Goal: Find specific page/section: Find specific page/section

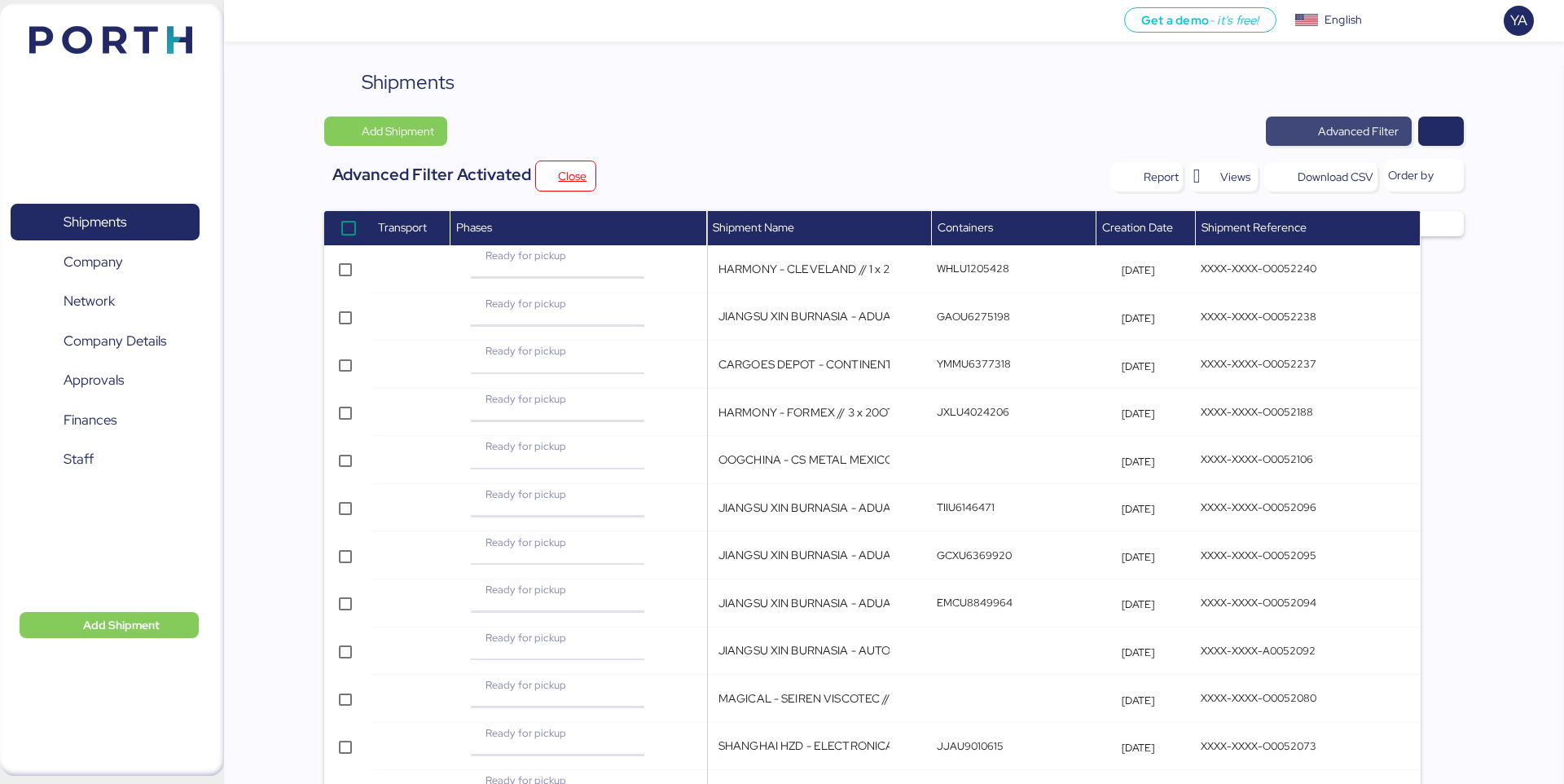
click at [1369, 124] on span "Advanced Filter" at bounding box center [1359, 131] width 81 height 19
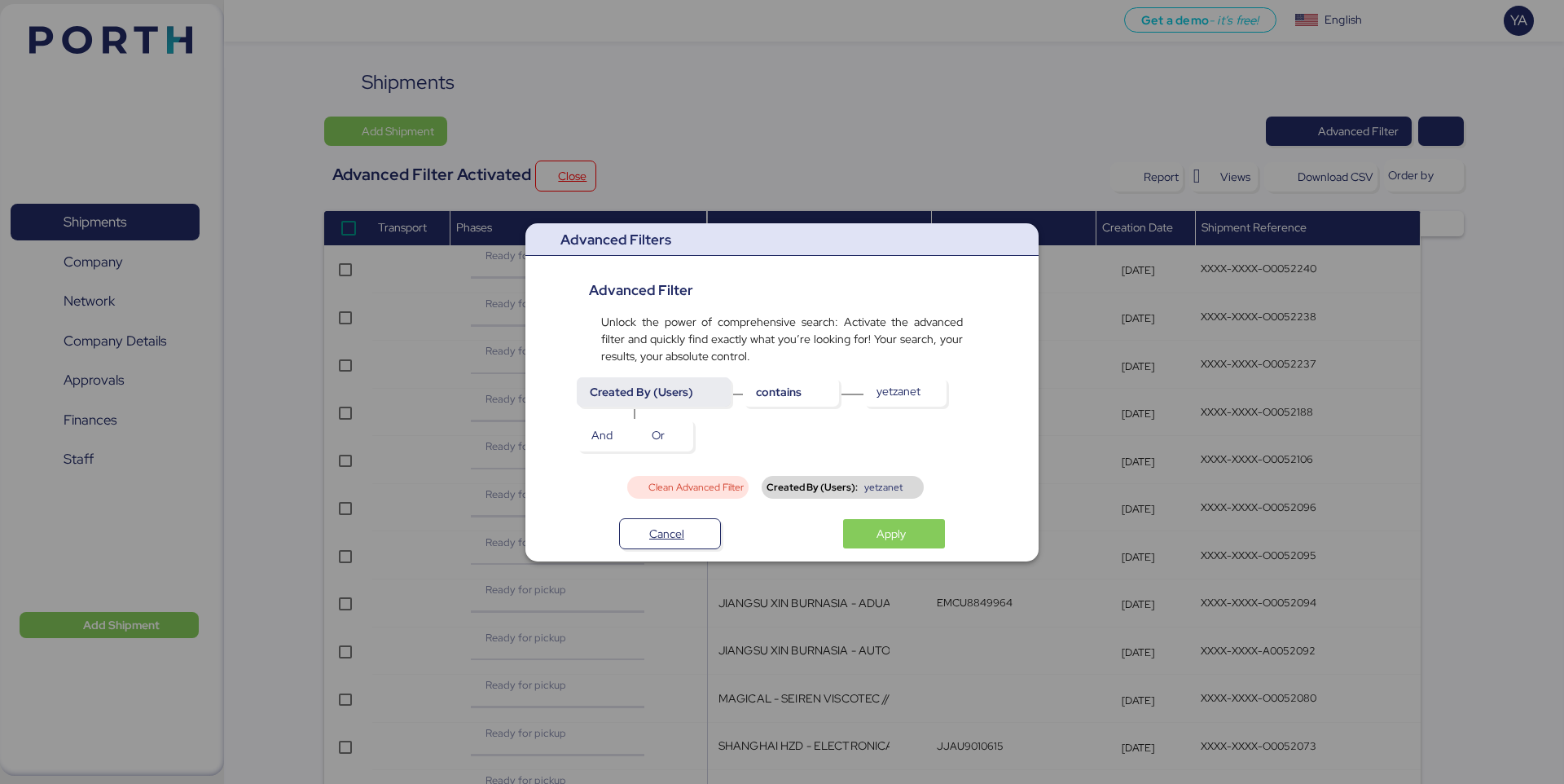
click at [711, 400] on span "Created By (Users)" at bounding box center [654, 391] width 128 height 23
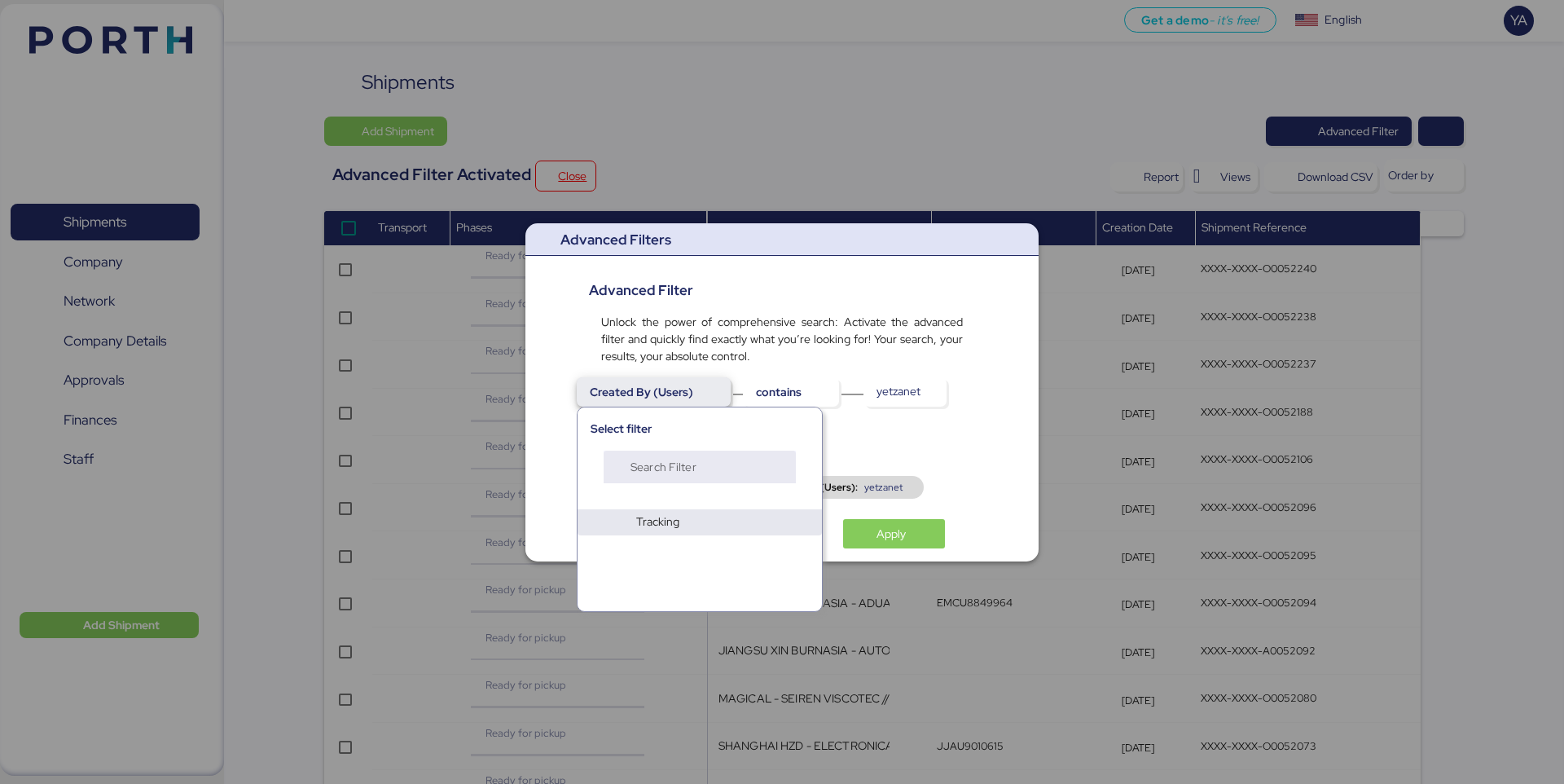
click at [709, 398] on span "Created By (Users)" at bounding box center [654, 391] width 128 height 23
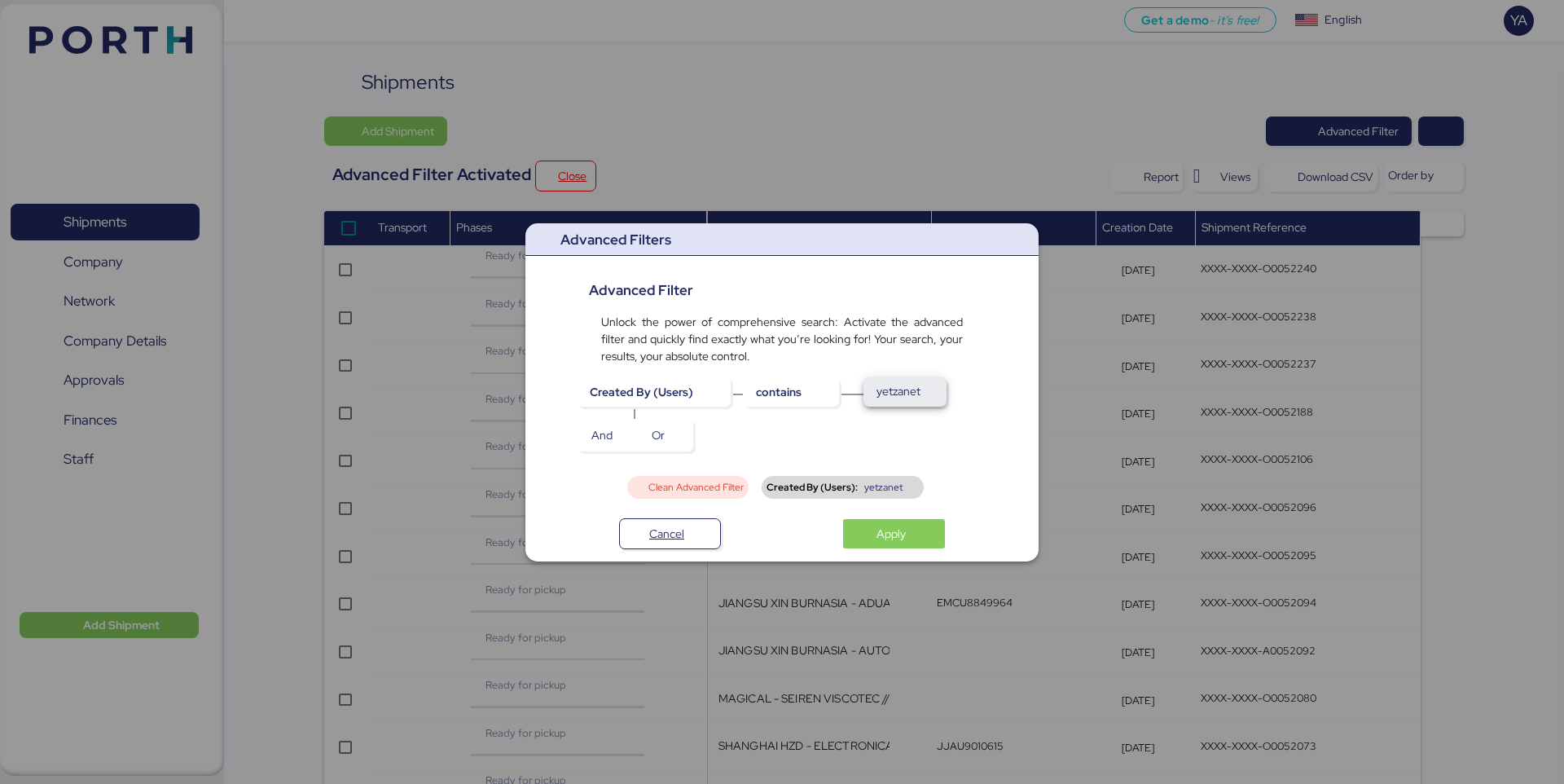
click at [899, 391] on span "yetzanet" at bounding box center [899, 390] width 44 height 19
click at [681, 486] on span "Clean Advanced Filter" at bounding box center [696, 487] width 95 height 10
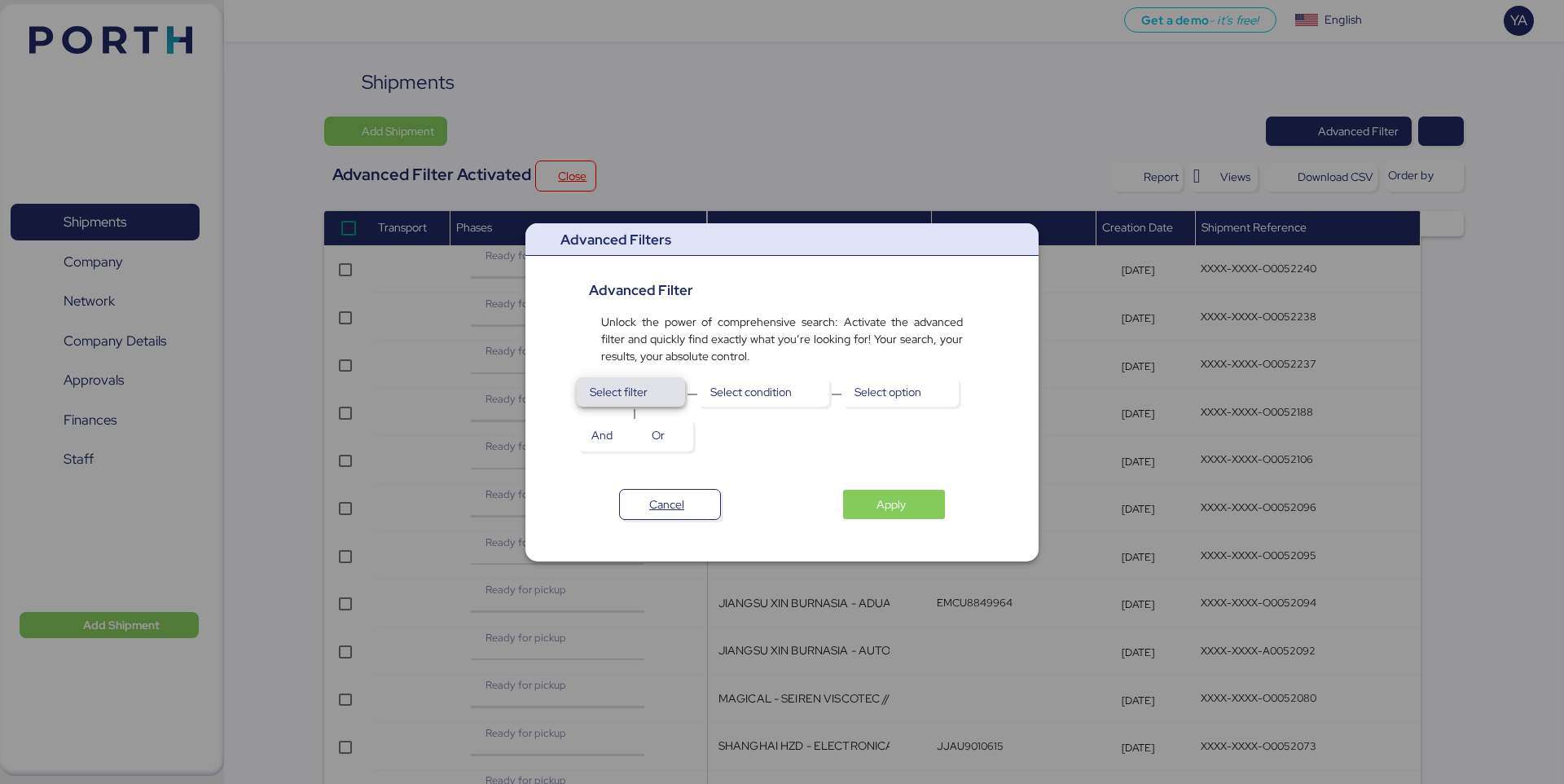
click at [669, 389] on span "Select filter" at bounding box center [632, 391] width 83 height 23
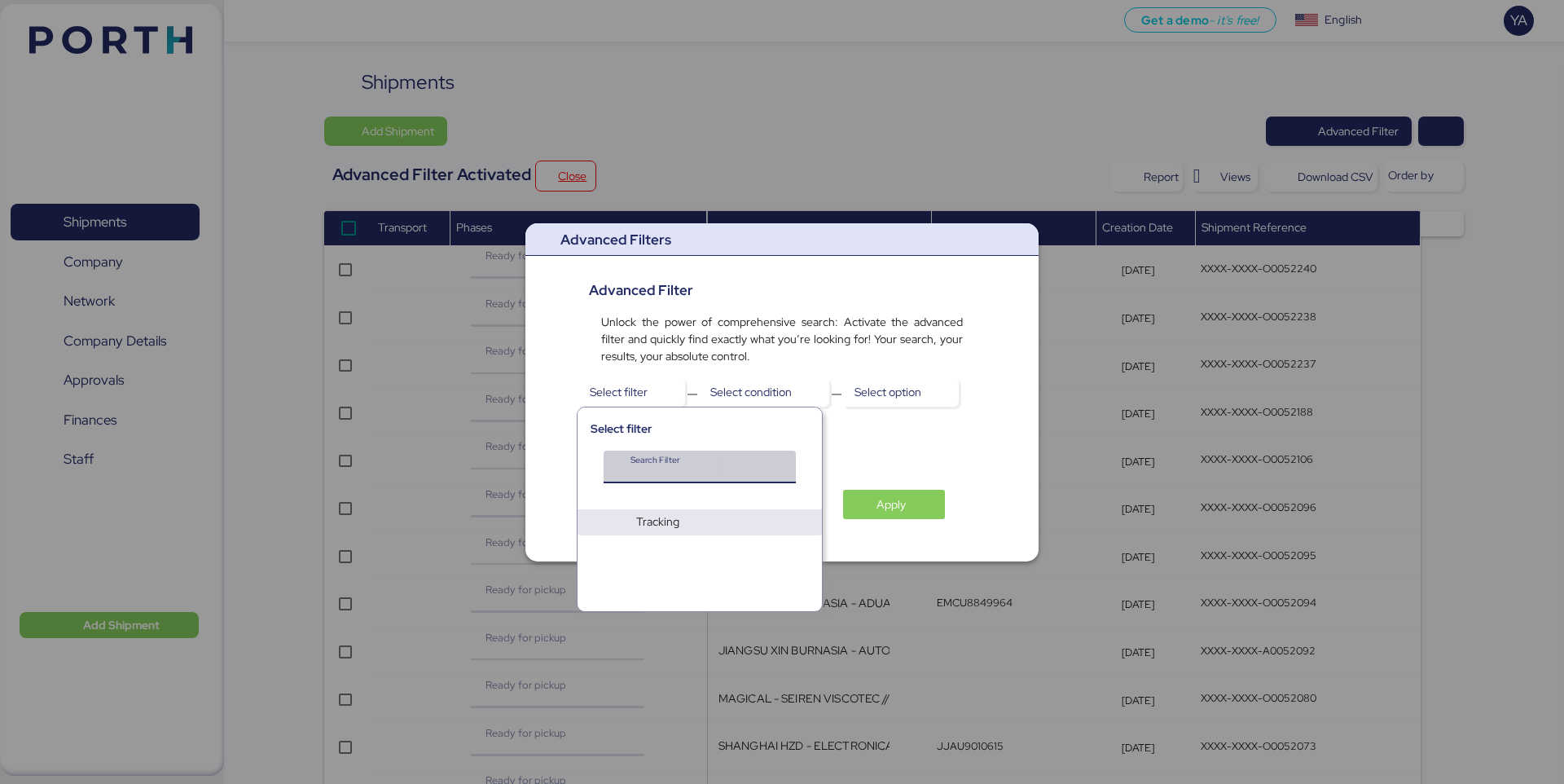
click at [695, 462] on input "Search Filter" at bounding box center [694, 471] width 126 height 19
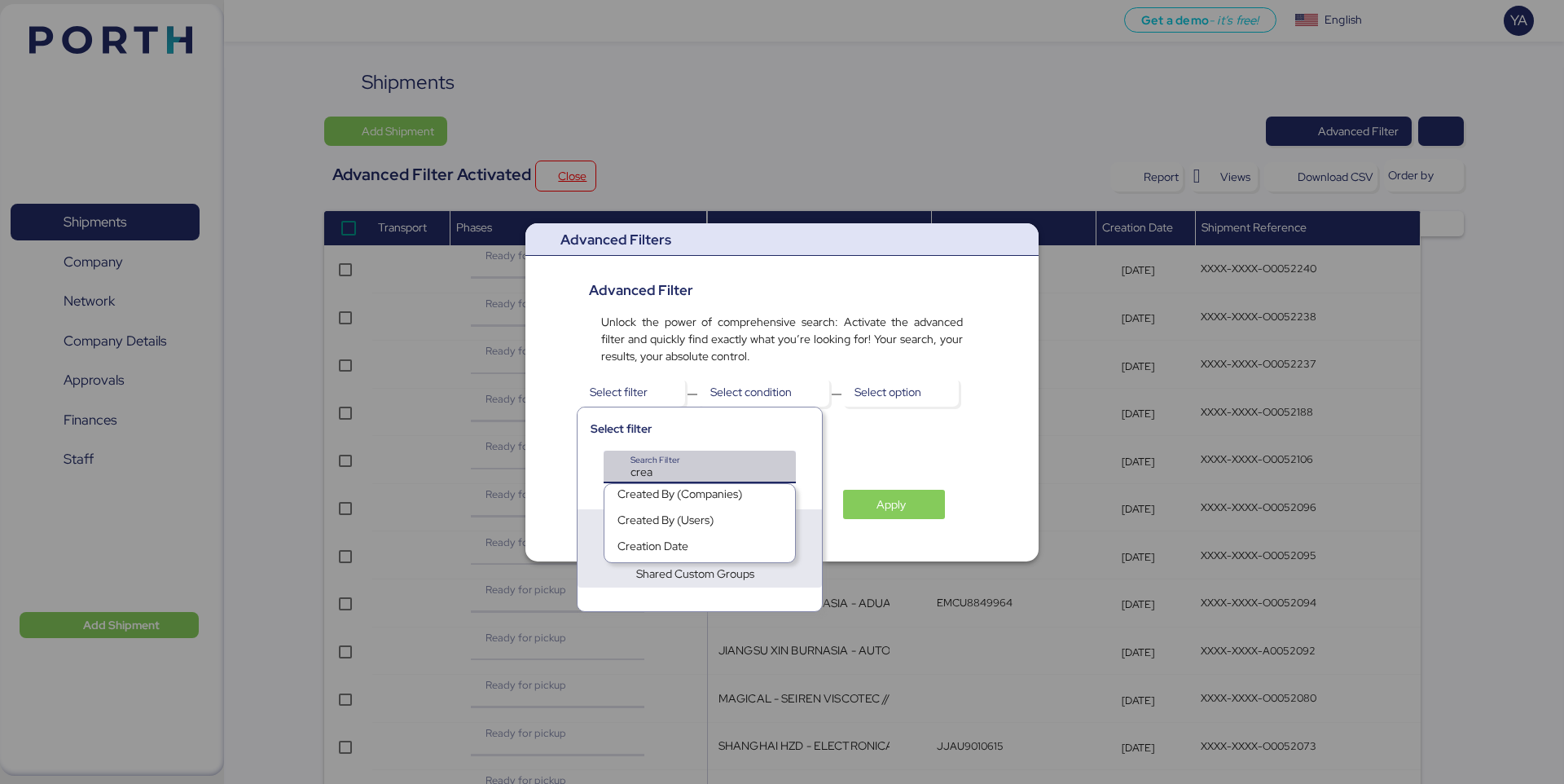
type input "crea"
click at [693, 524] on div "Created By (Users)" at bounding box center [666, 523] width 96 height 23
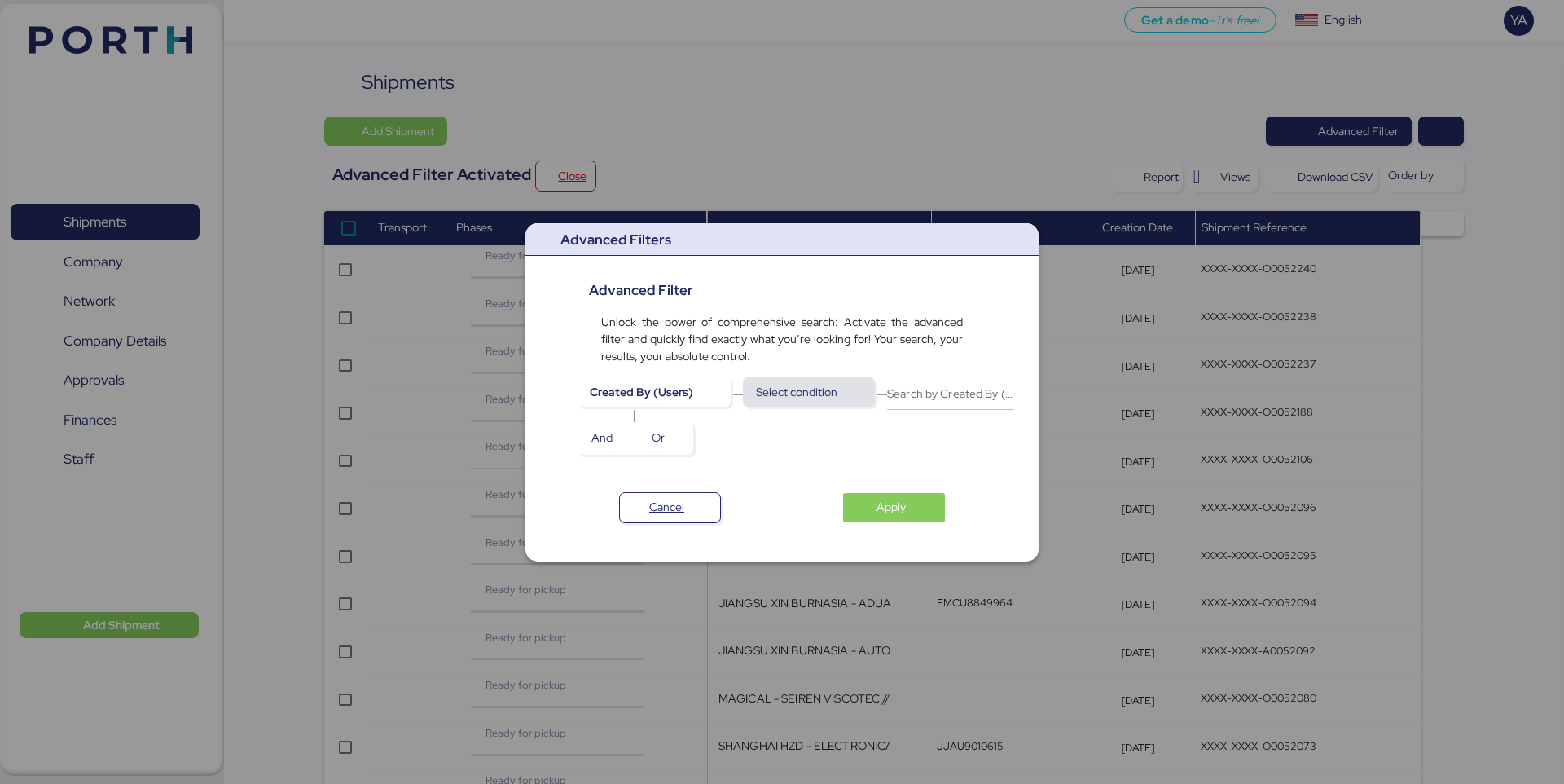
click at [851, 387] on span "Select condition" at bounding box center [809, 391] width 106 height 23
click at [817, 470] on div "contains" at bounding box center [798, 472] width 116 height 26
click at [950, 381] on input "Search by Created By (Users)" at bounding box center [915, 393] width 127 height 33
type input "[PERSON_NAME]"
click at [598, 440] on span "And" at bounding box center [602, 437] width 21 height 19
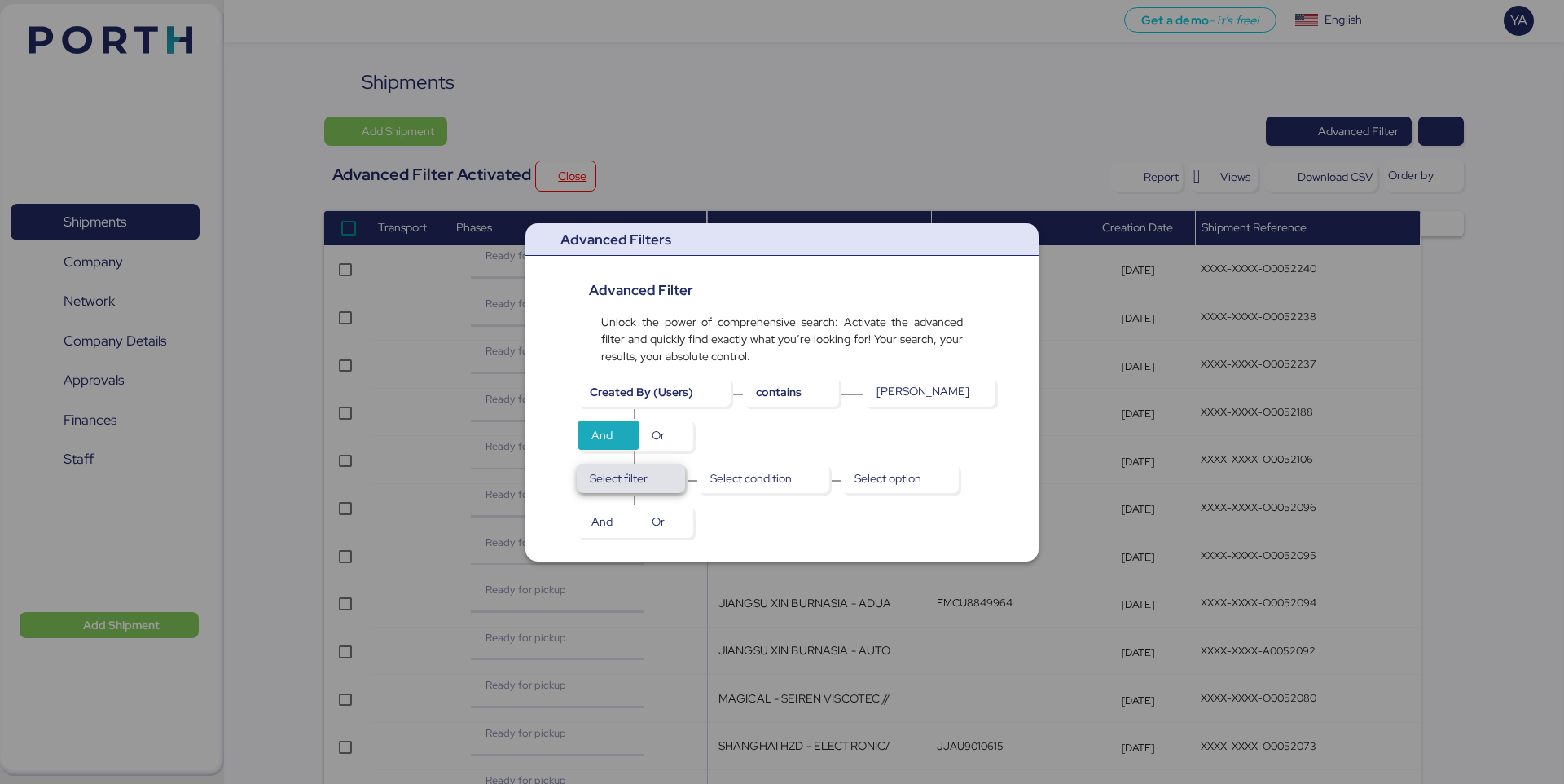
click at [642, 475] on span "Select filter" at bounding box center [619, 478] width 58 height 19
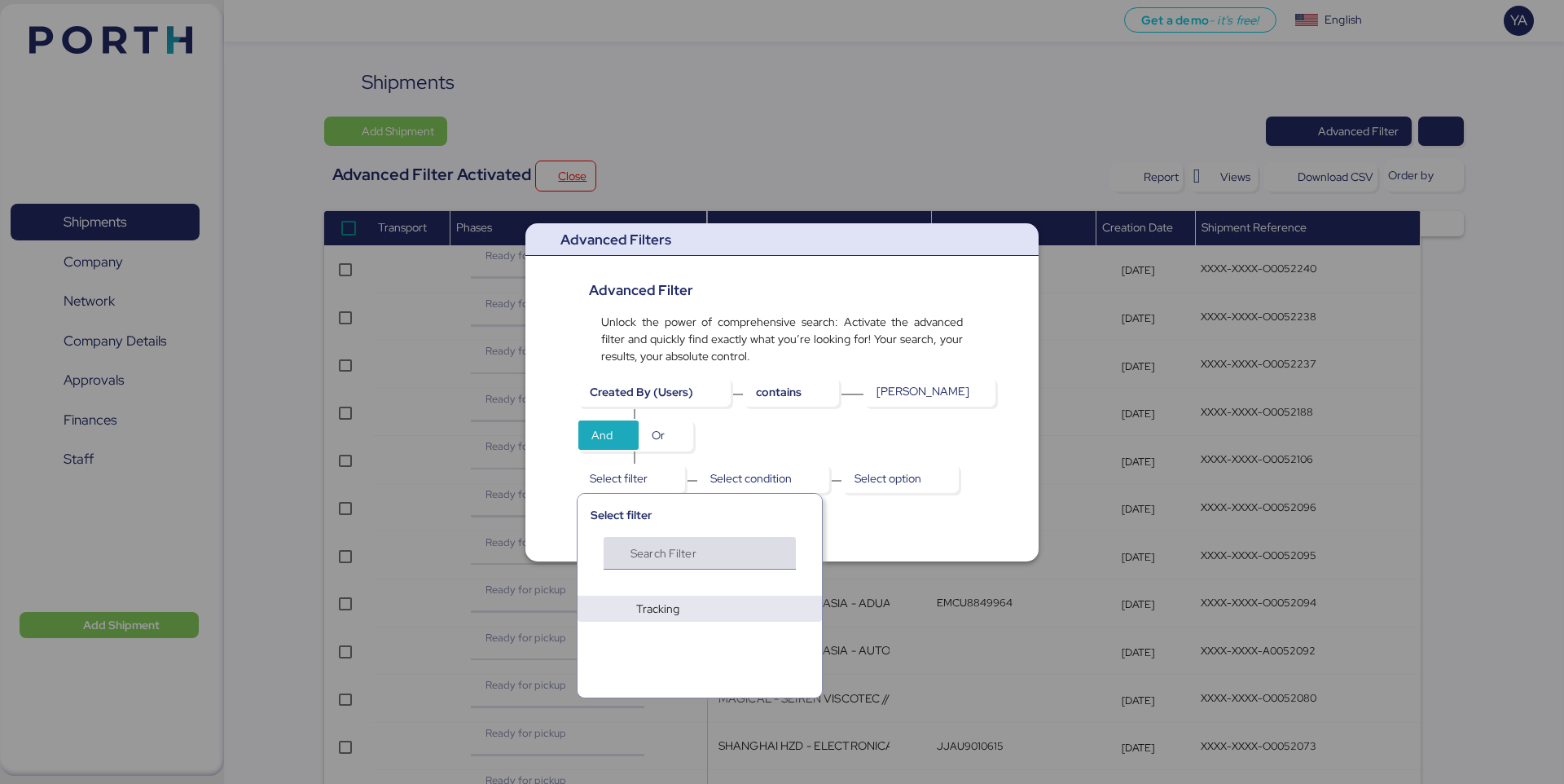
click at [682, 548] on input "Search Filter" at bounding box center [694, 557] width 126 height 19
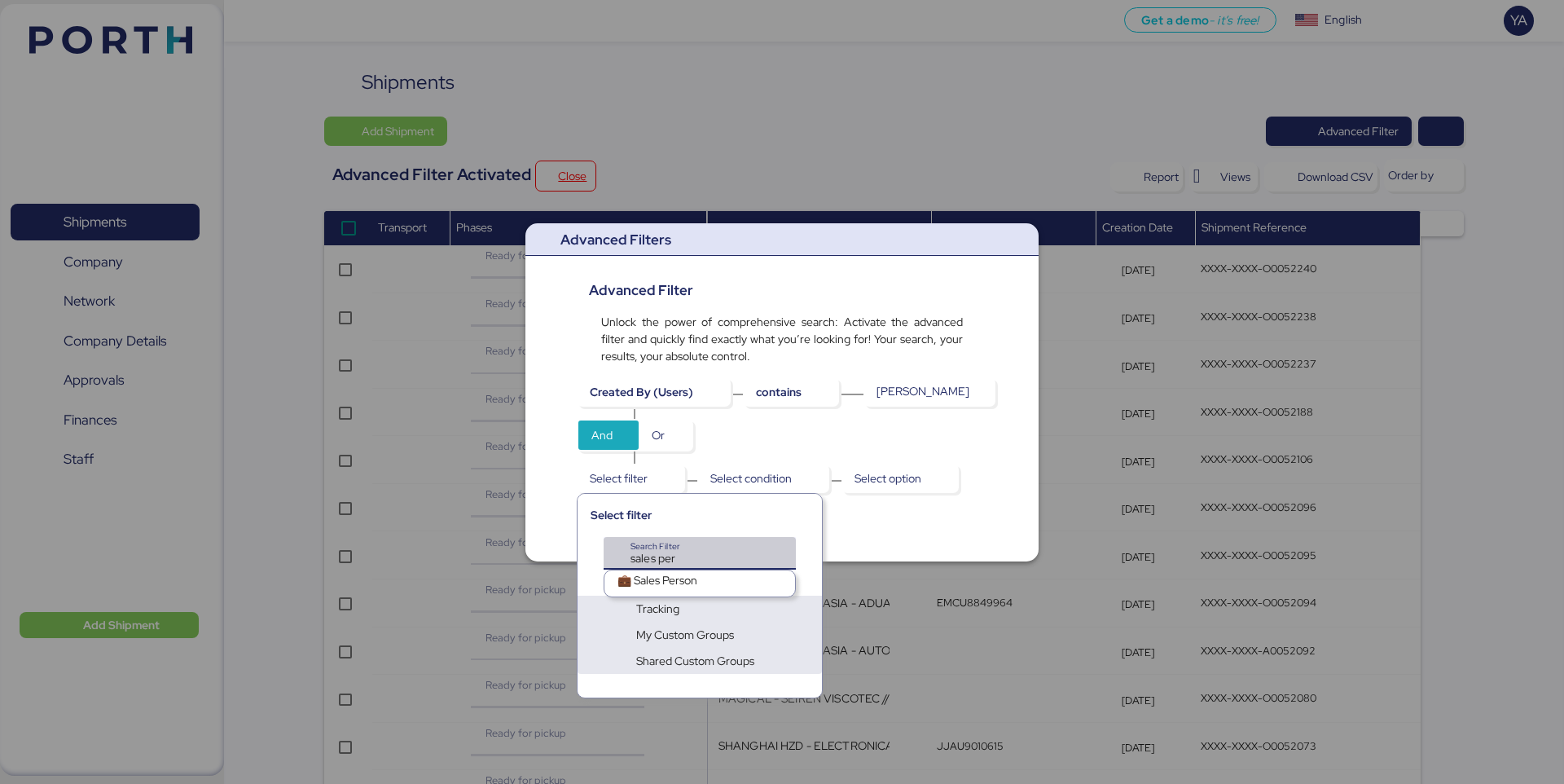
type input "sales per"
click at [706, 586] on div "💼 Sales Person" at bounding box center [700, 583] width 191 height 26
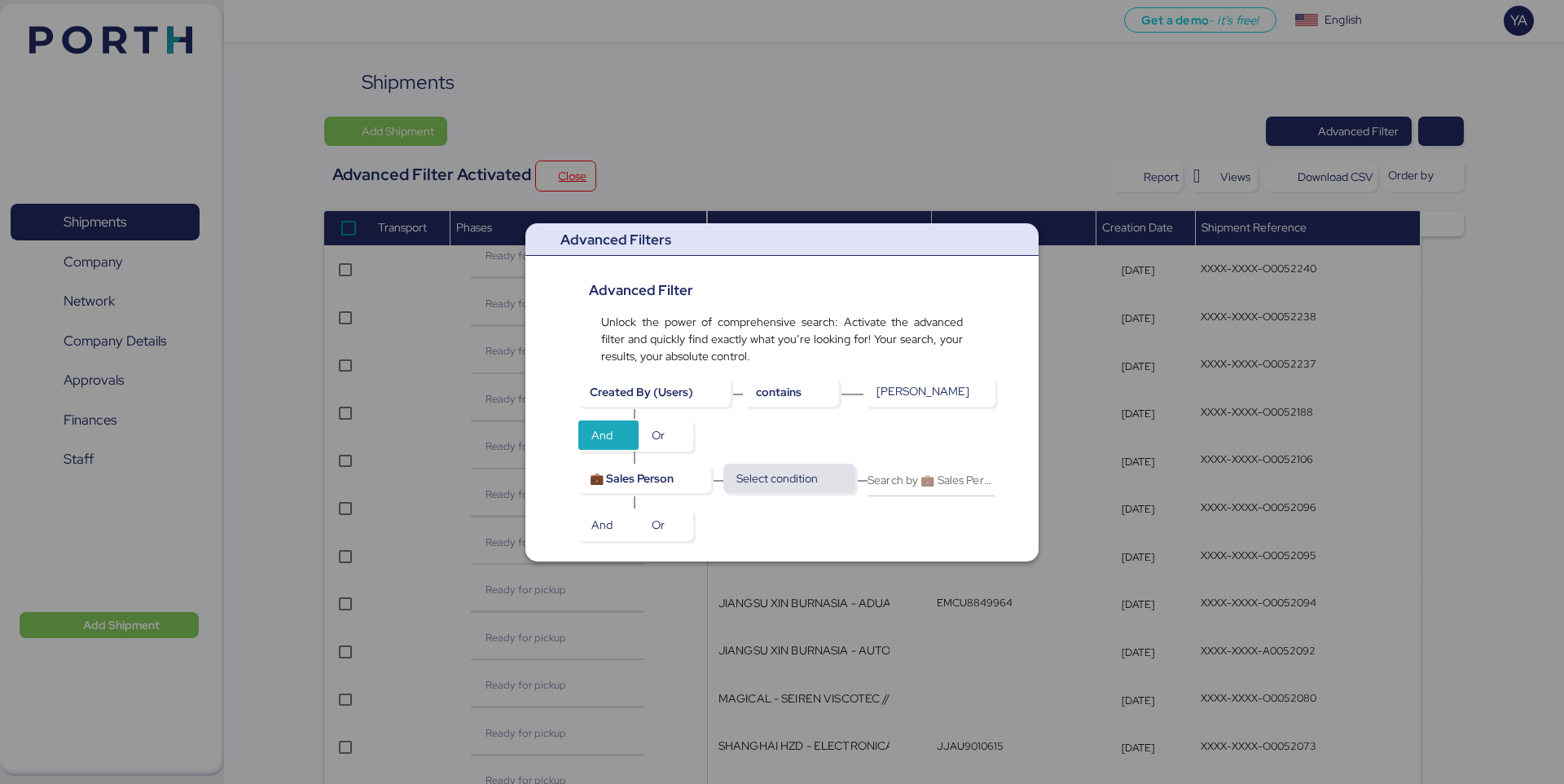
click at [789, 487] on span "Select condition" at bounding box center [777, 478] width 82 height 19
click at [800, 504] on div "contains" at bounding box center [782, 507] width 116 height 26
click at [882, 483] on input "Search by 💼 Sales Person" at bounding box center [895, 480] width 127 height 33
type input "yetza"
click at [851, 529] on div "💼 Sales Person contains yetza And Or" at bounding box center [782, 501] width 386 height 74
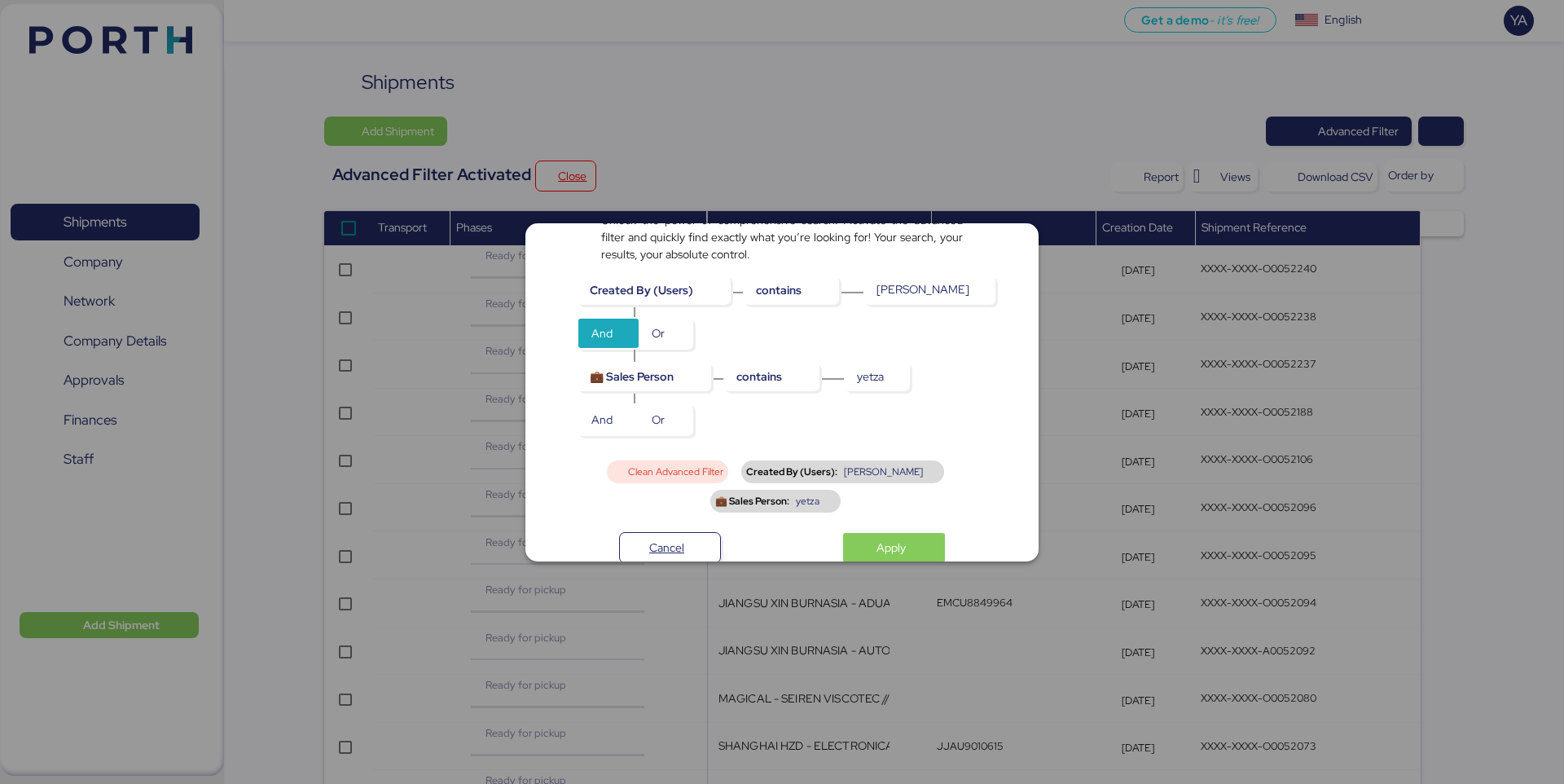
scroll to position [105, 0]
click at [882, 541] on span "Apply" at bounding box center [891, 545] width 30 height 19
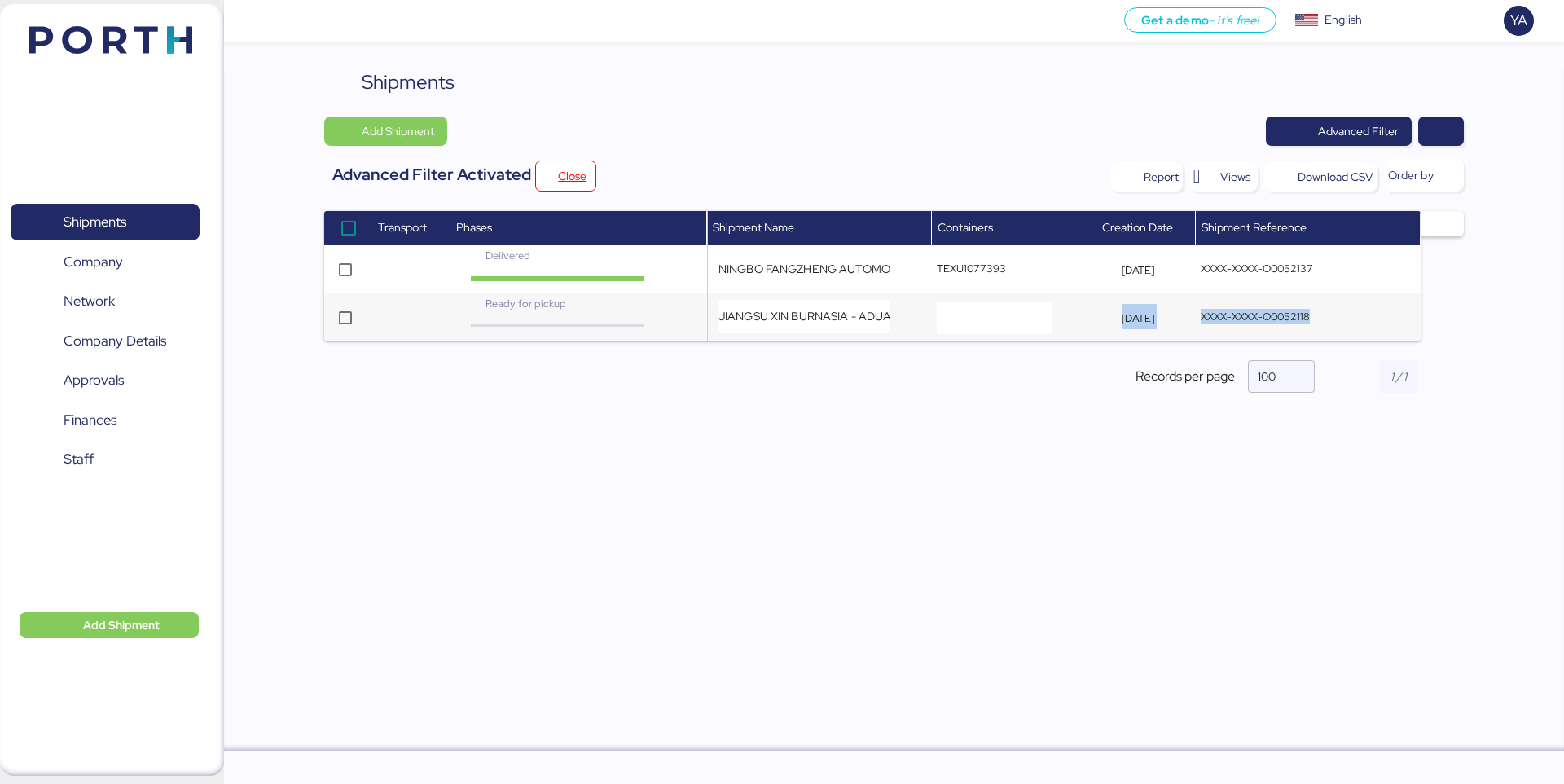
drag, startPoint x: 1319, startPoint y: 324, endPoint x: 1111, endPoint y: 314, distance: 208.2
click at [1111, 314] on tr "Ready for pickup JIANGSU XIN BURNASIA - ADUALINK VMI // 1x40HQ // SHANGHAI - MA…" at bounding box center [873, 317] width 1097 height 48
copy tr "[DATE] XXXX-XXXX-O0052118"
drag, startPoint x: 1393, startPoint y: 271, endPoint x: 1108, endPoint y: 258, distance: 285.3
click at [1108, 258] on tr "Delivered NINGBO FANGZHENG AUTOMOBILE MOULD - SMP AUTOMOTIVE // 3x20OT // NINGB…" at bounding box center [873, 269] width 1097 height 48
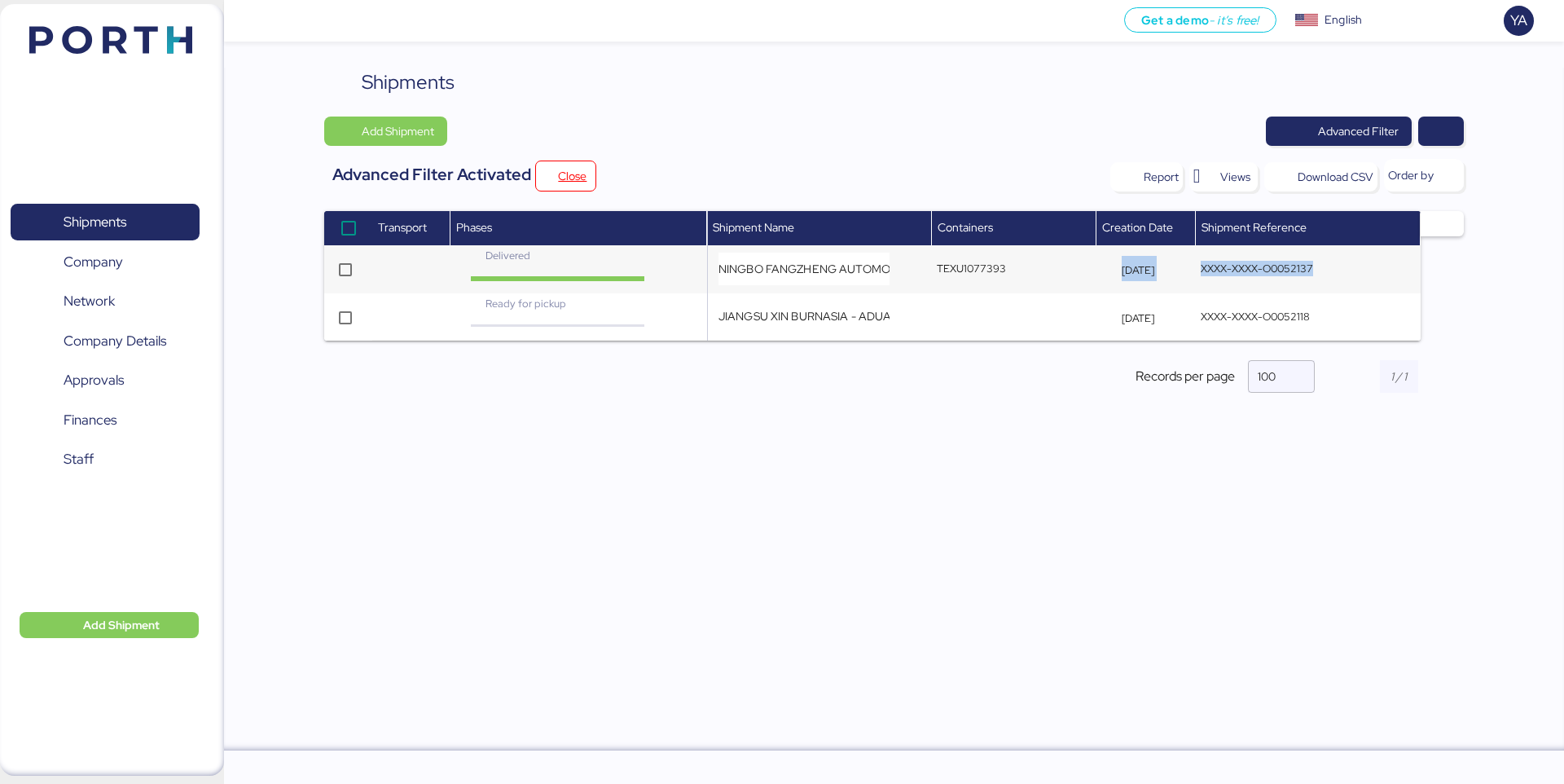
copy tr "[DATE] XXXX-XXXX-O0052137"
